Goal: Check status

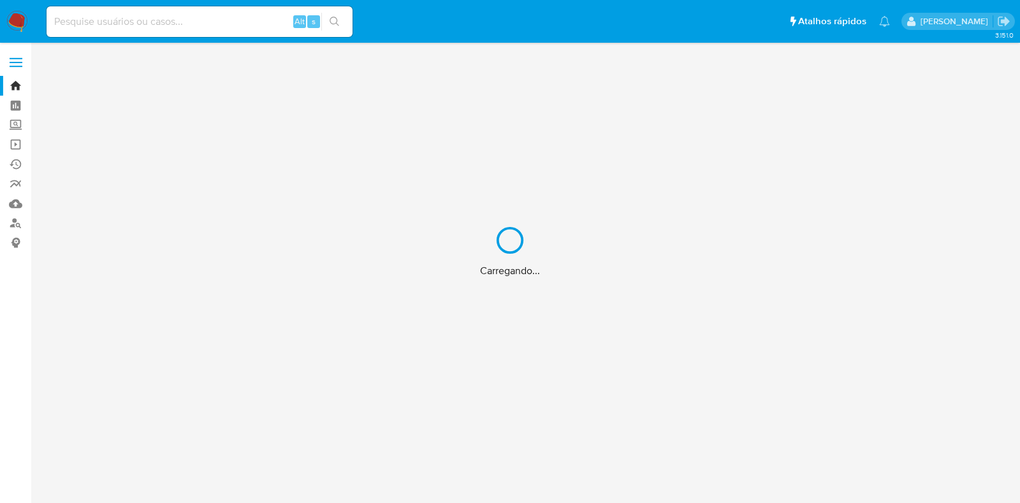
click at [172, 34] on div "Carregando..." at bounding box center [510, 251] width 1020 height 503
click at [156, 25] on div "Carregando..." at bounding box center [510, 251] width 1020 height 503
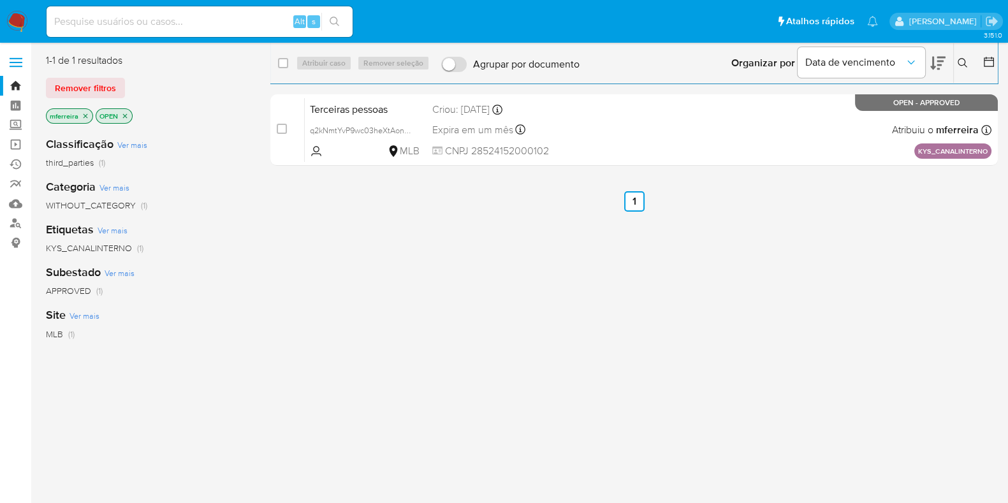
click at [156, 25] on input at bounding box center [200, 21] width 306 height 17
paste input "1522005032"
type input "1522005032"
click at [158, 12] on div "1522005032 Alt s" at bounding box center [200, 21] width 306 height 31
click at [161, 24] on input "1522005032" at bounding box center [200, 21] width 306 height 17
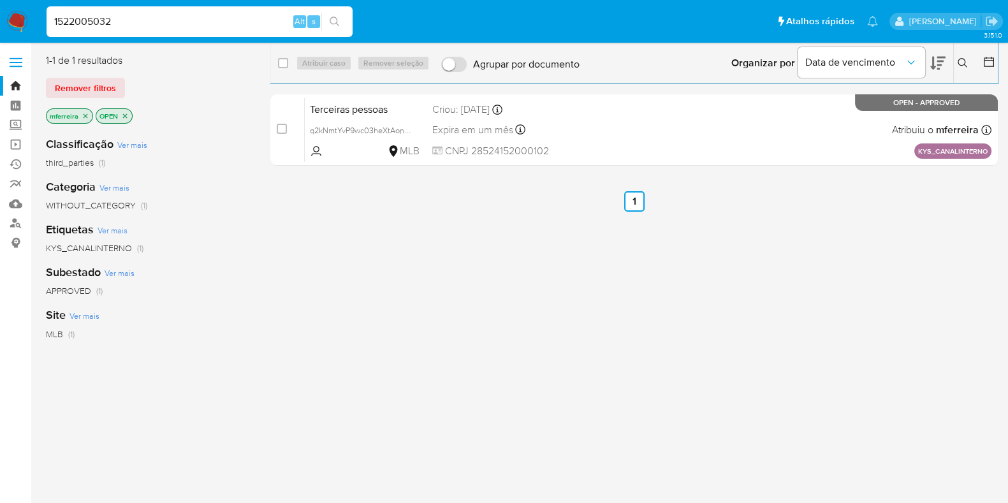
click at [344, 22] on button "search-icon" at bounding box center [334, 22] width 26 height 18
click at [344, 21] on button "search-icon" at bounding box center [334, 22] width 26 height 18
click at [339, 21] on icon "search-icon" at bounding box center [335, 22] width 10 height 10
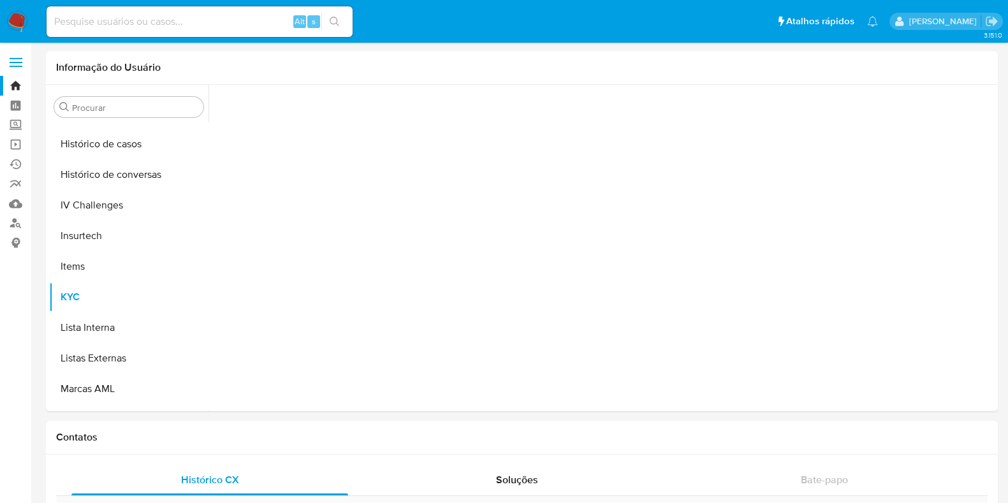
scroll to position [538, 0]
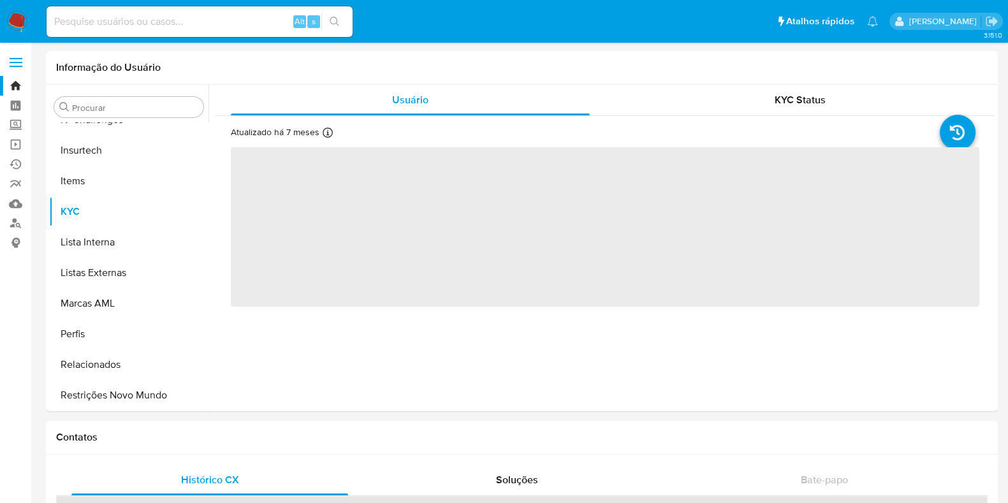
select select "10"
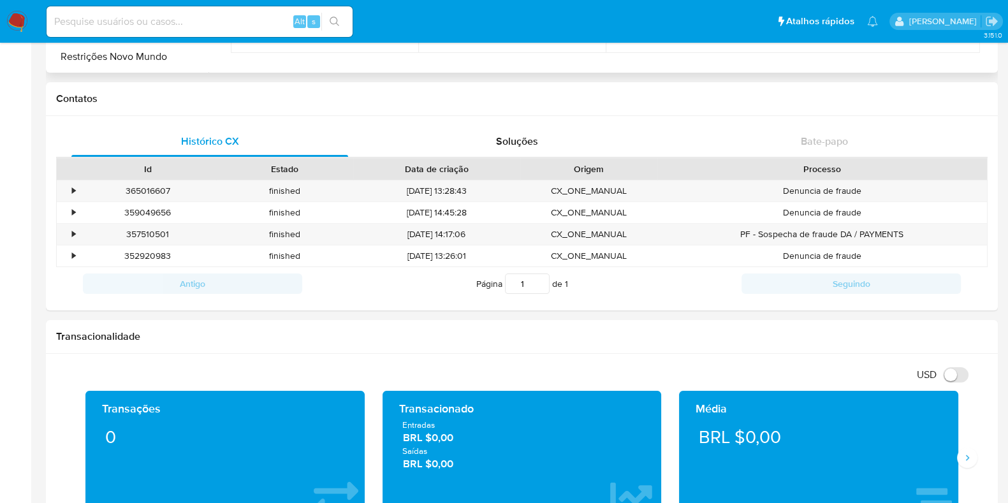
scroll to position [333, 0]
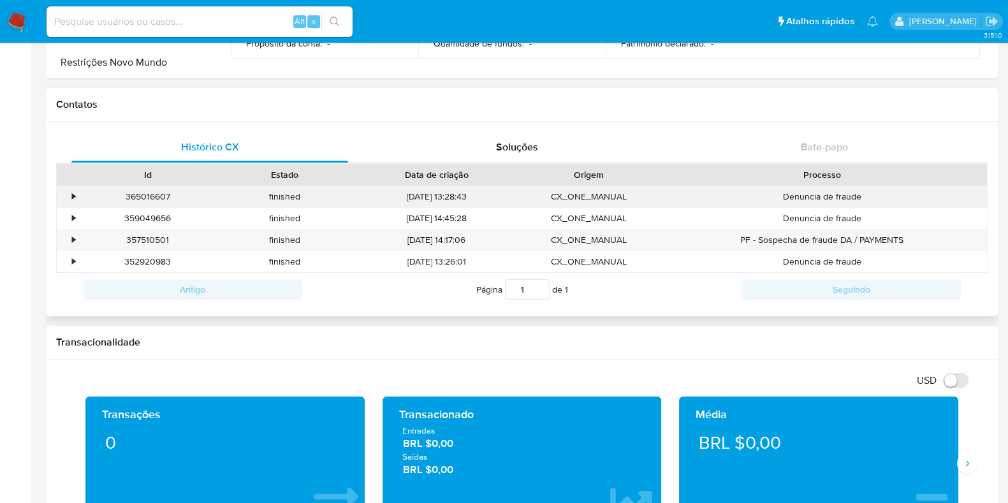
click at [76, 196] on div "•" at bounding box center [68, 196] width 22 height 21
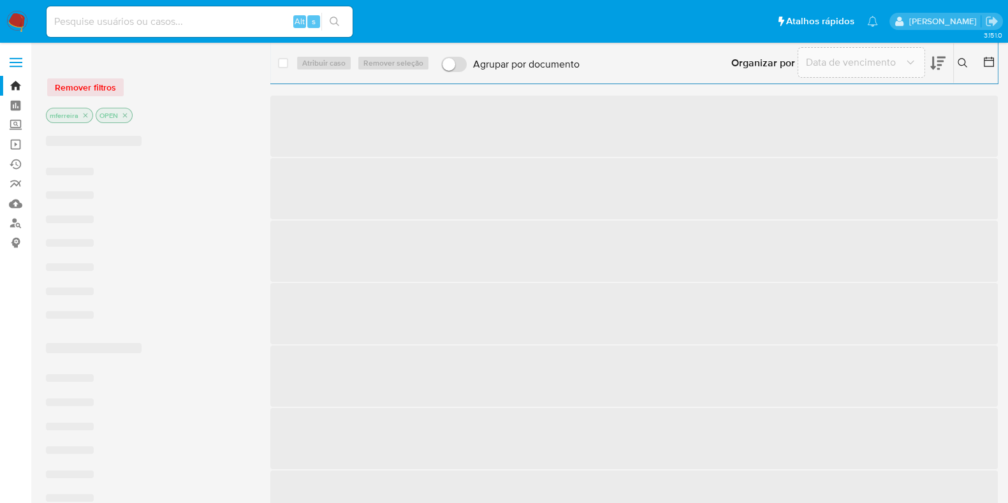
click at [130, 20] on input at bounding box center [200, 21] width 306 height 17
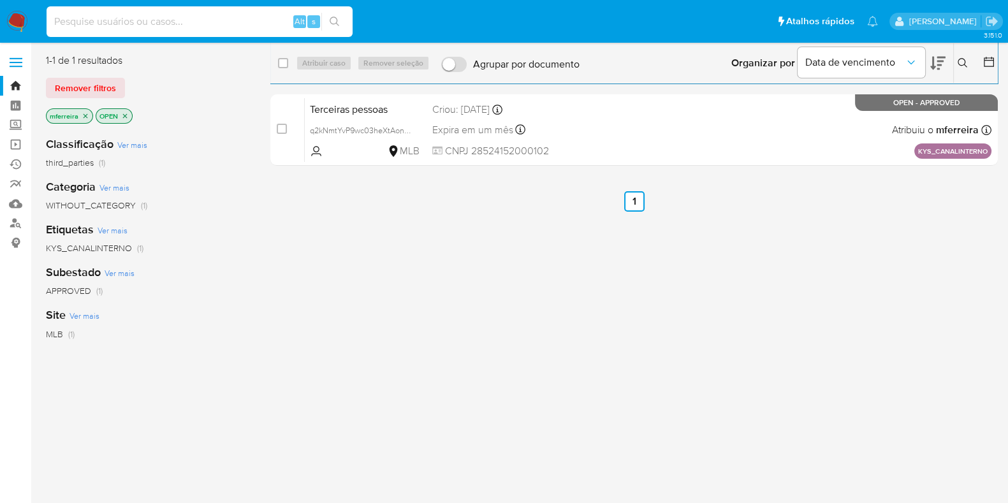
paste input "2215097230"
type input "2215097230"
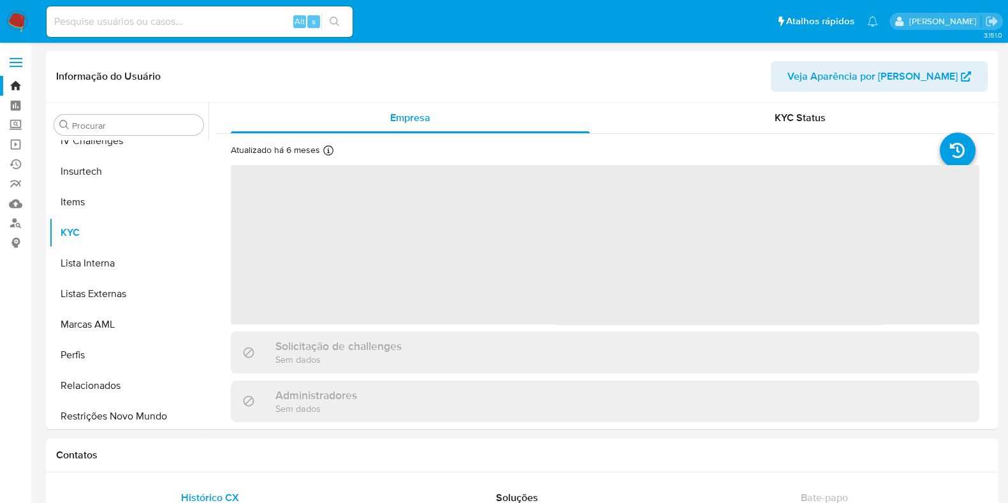
scroll to position [538, 0]
select select "10"
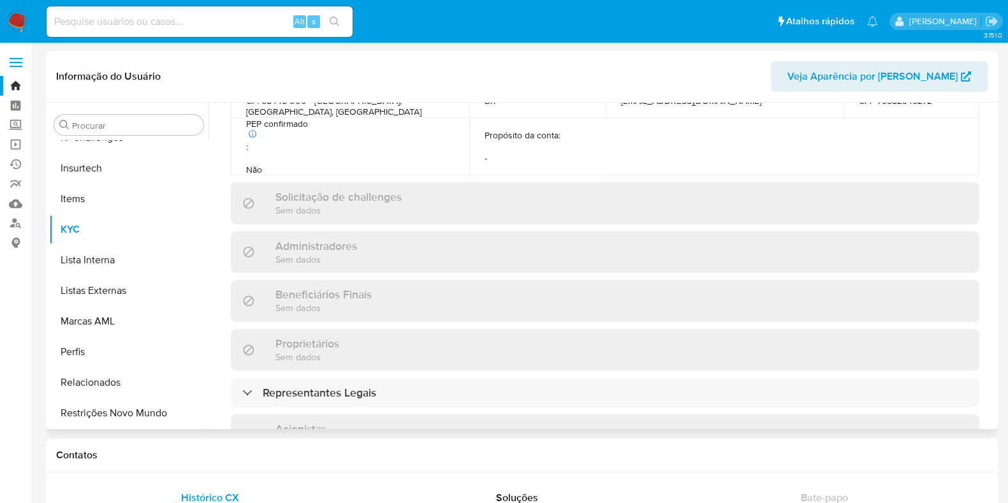
scroll to position [583, 0]
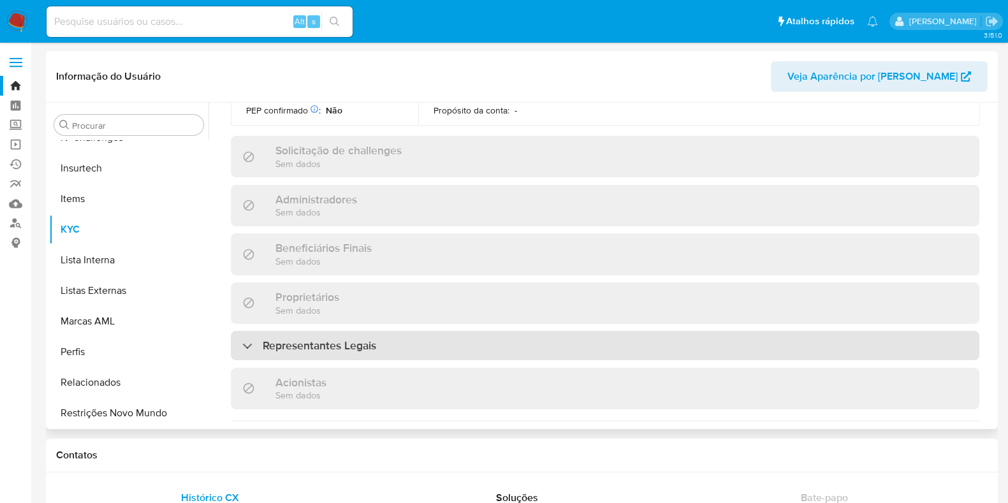
click at [311, 338] on h3 "Representantes Legais" at bounding box center [319, 345] width 113 height 14
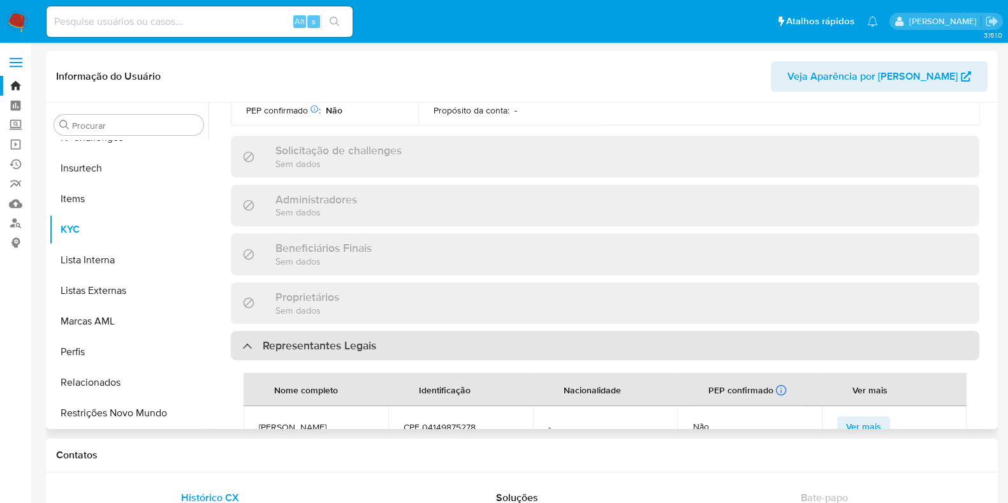
click at [311, 338] on h3 "Representantes Legais" at bounding box center [319, 345] width 113 height 14
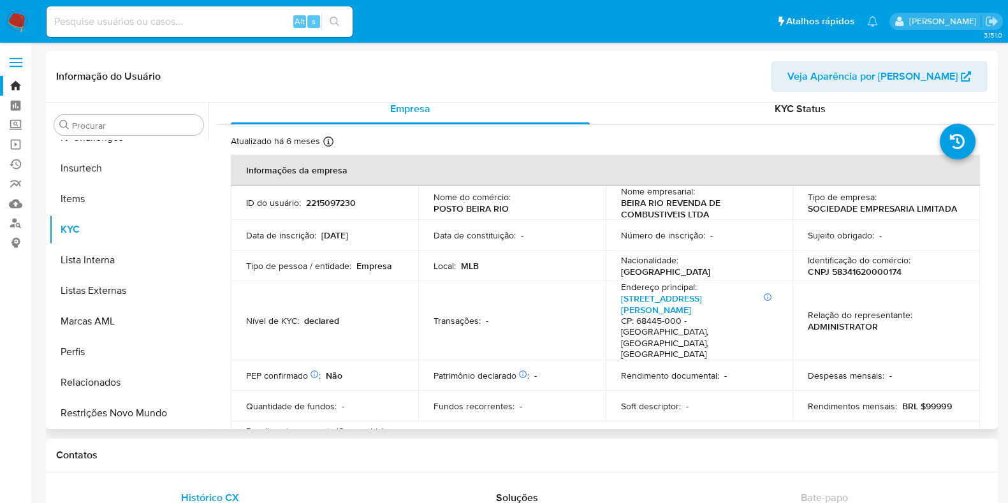
scroll to position [9, 0]
